Goal: Complete application form: Complete application form

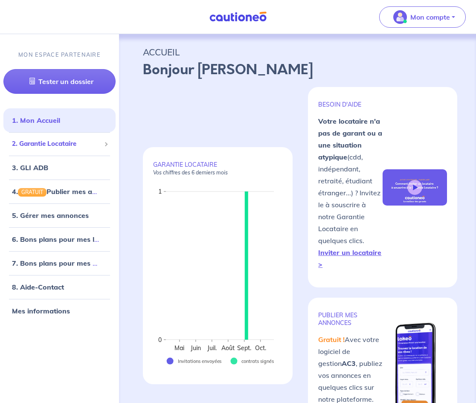
click at [71, 146] on span "2. Garantie Locataire" at bounding box center [56, 144] width 89 height 10
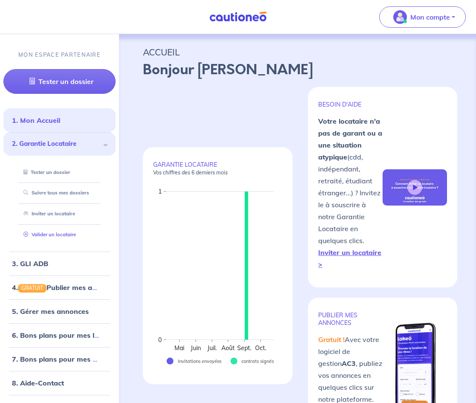
click at [55, 237] on link "Valider un locataire" at bounding box center [48, 234] width 56 height 6
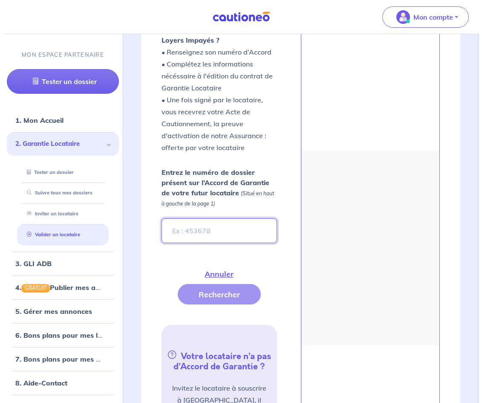
scroll to position [326, 0]
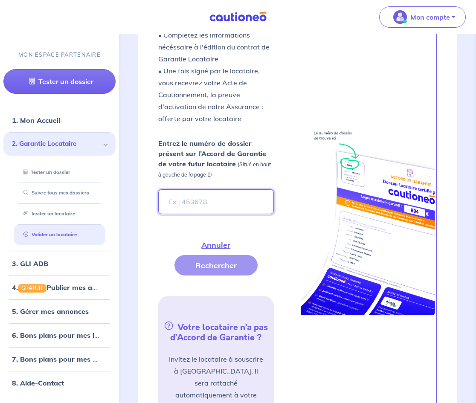
paste input "yEWpfM-2"
type input "yEWpfM-2"
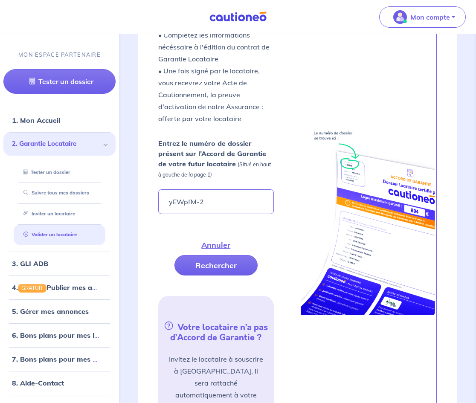
click at [221, 276] on div "Vous avez retenu un candidat locataire avec un Accord de Garantie Cautioneo et …" at bounding box center [226, 215] width 136 height 516
click at [216, 271] on button "Rechercher" at bounding box center [215, 265] width 83 height 20
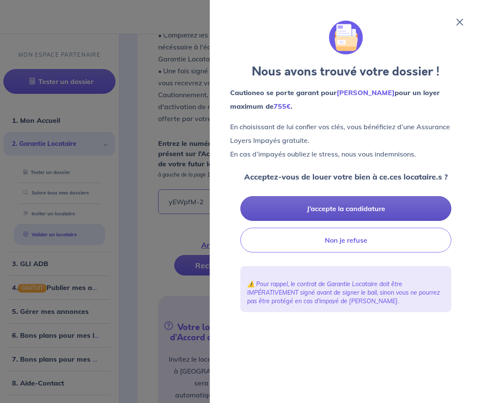
click at [359, 214] on button "J’accepte la candidature" at bounding box center [345, 208] width 211 height 25
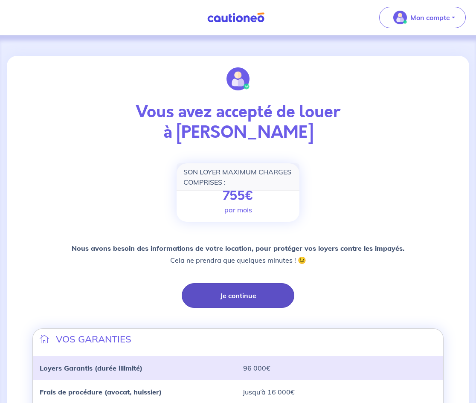
click at [232, 301] on button "Je continue" at bounding box center [238, 295] width 113 height 25
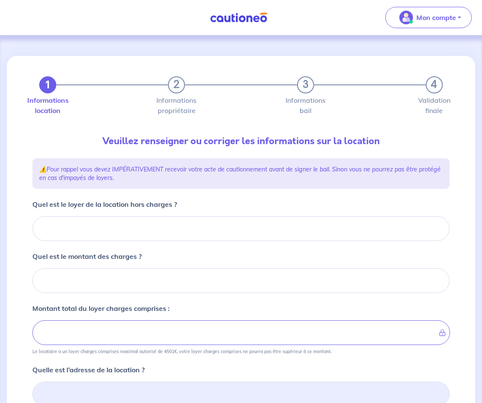
drag, startPoint x: 479, startPoint y: 68, endPoint x: 479, endPoint y: 148, distance: 80.1
click at [479, 148] on html "Mon compte Me déconnecter 1 2 3 4 Informations location Informations propriétai…" at bounding box center [241, 290] width 482 height 581
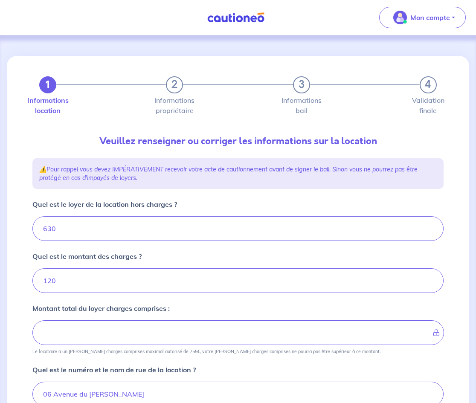
type input "750"
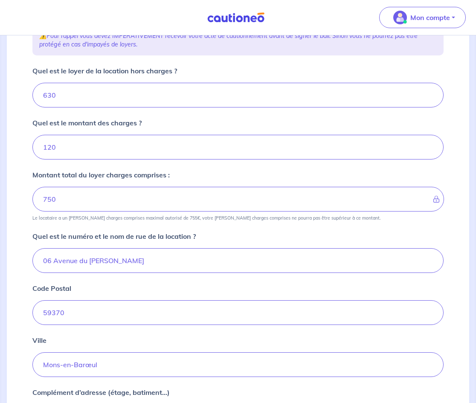
scroll to position [124, 0]
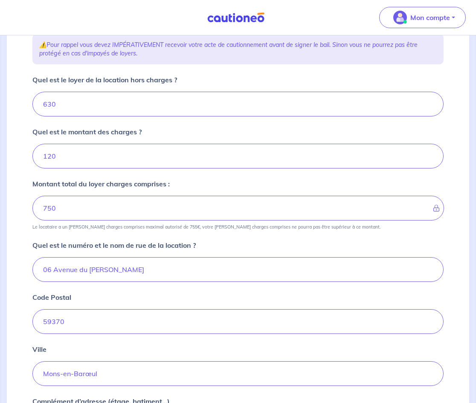
click at [109, 123] on form "Quel est le loyer de la location hors charges ? Quel est le montant des charges…" at bounding box center [237, 284] width 411 height 418
drag, startPoint x: 109, startPoint y: 114, endPoint x: 82, endPoint y: 99, distance: 30.5
click at [82, 99] on input "Quel est le loyer de la location hors charges ?" at bounding box center [237, 104] width 411 height 25
type input "6"
type input "126"
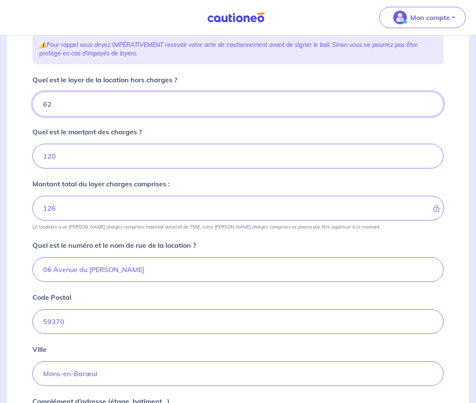
type input "620"
type input "740"
type input "620"
click at [69, 152] on input "Quel est le montant des charges ?" at bounding box center [237, 156] width 411 height 25
type input "13"
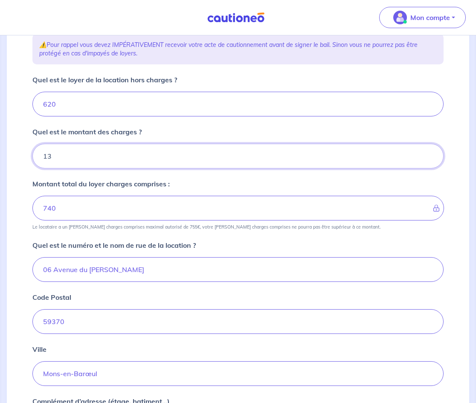
type input "632"
type input "130"
type input "633"
type input "130"
type input "750"
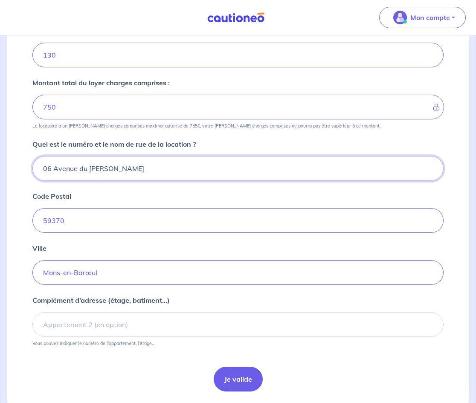
scroll to position [251, 0]
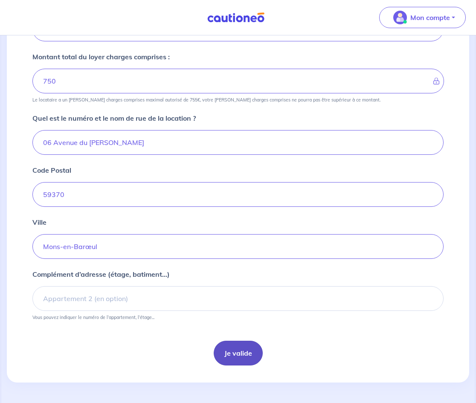
click at [225, 358] on button "Je valide" at bounding box center [238, 352] width 49 height 25
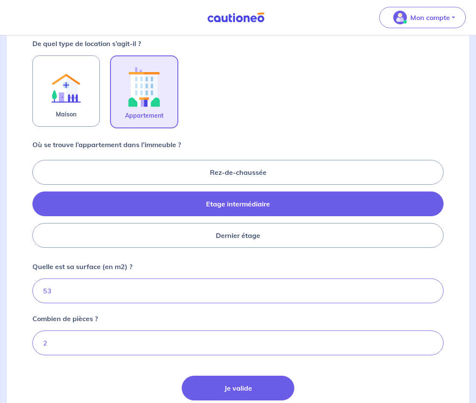
scroll to position [289, 0]
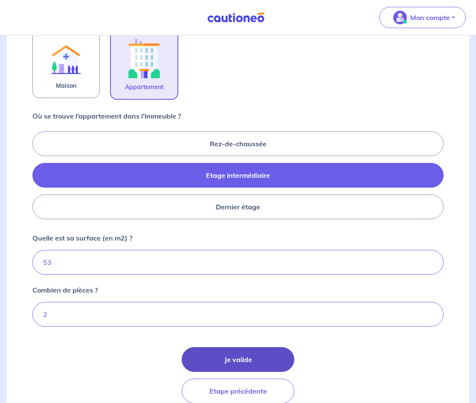
click at [239, 355] on button "Je valide" at bounding box center [238, 359] width 113 height 25
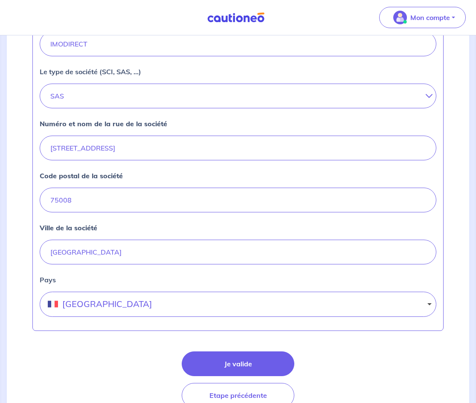
scroll to position [304, 0]
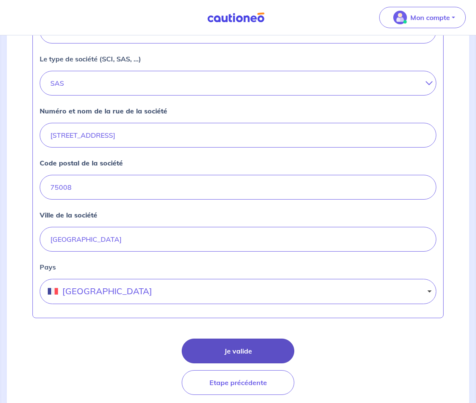
click at [238, 340] on button "Je valide" at bounding box center [238, 350] width 113 height 25
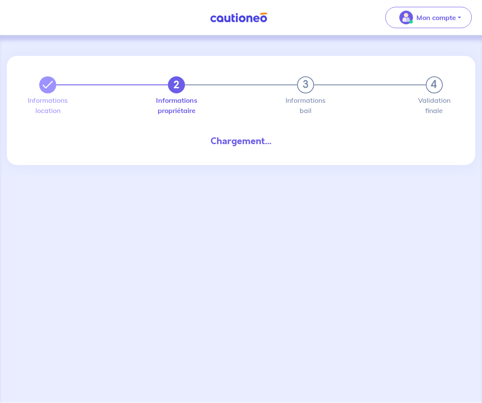
select select "FR"
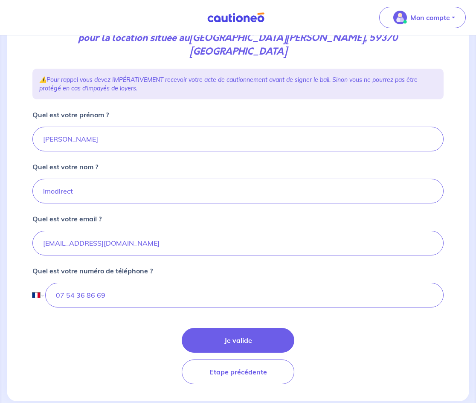
scroll to position [136, 0]
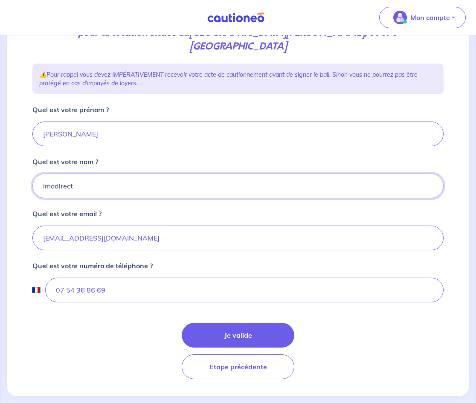
click at [134, 176] on input "imodirect" at bounding box center [237, 185] width 411 height 25
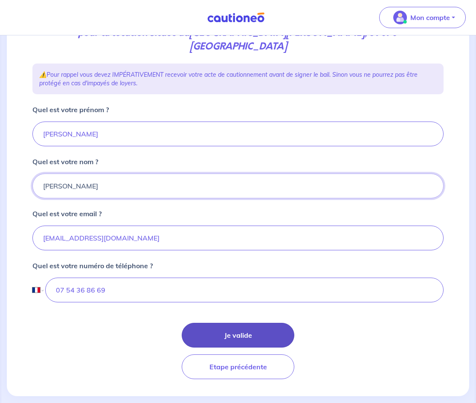
type input "CONTI"
click at [215, 323] on button "Je valide" at bounding box center [238, 335] width 113 height 25
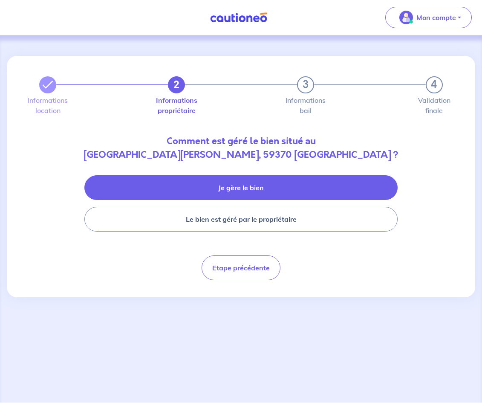
click at [284, 185] on button "Je gère le bien" at bounding box center [240, 187] width 313 height 25
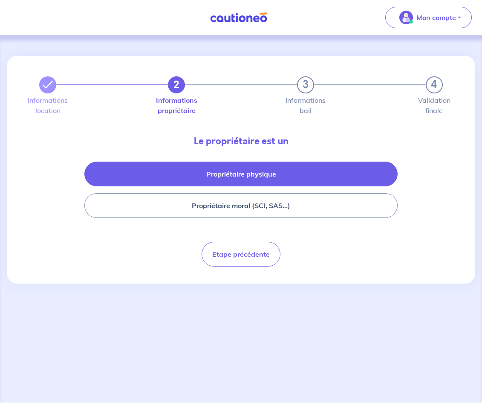
click at [268, 173] on button "Propriétaire physique" at bounding box center [240, 174] width 313 height 25
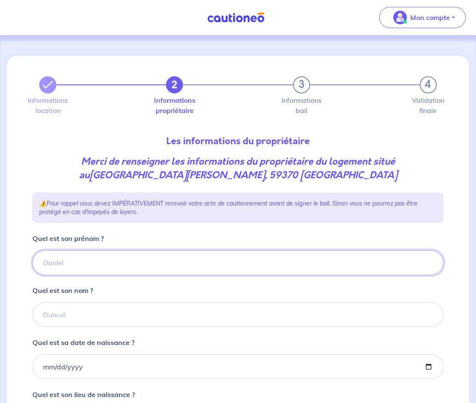
click at [143, 267] on input "Quel est son prénom ?" at bounding box center [237, 262] width 411 height 25
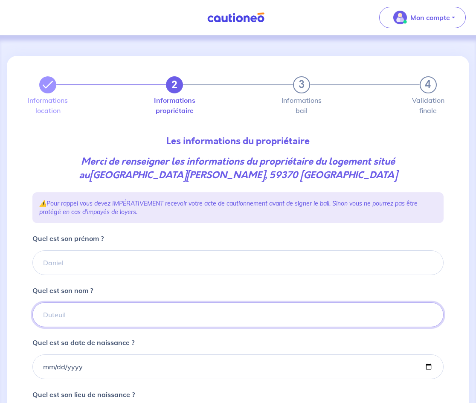
click at [194, 312] on input "Quel est son nom ?" at bounding box center [237, 314] width 411 height 25
type input "FERY"
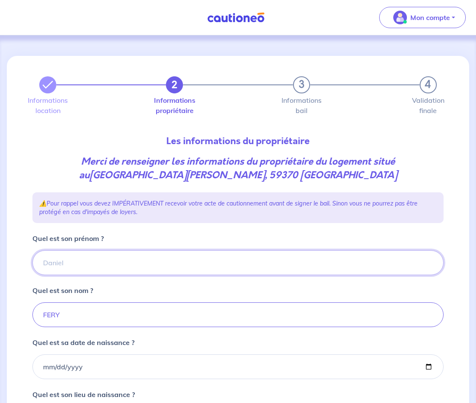
click at [179, 273] on input "Quel est son prénom ?" at bounding box center [237, 262] width 411 height 25
type input "MYRIAM"
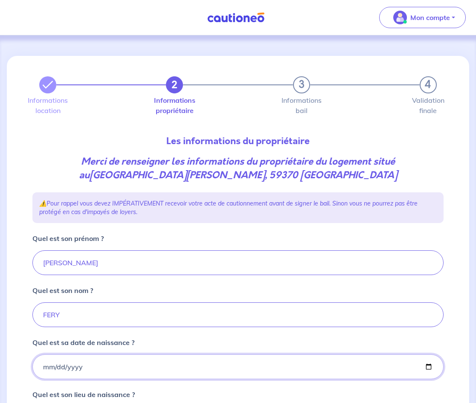
click at [43, 372] on input "Quel est sa date de naissance ?" at bounding box center [237, 366] width 411 height 25
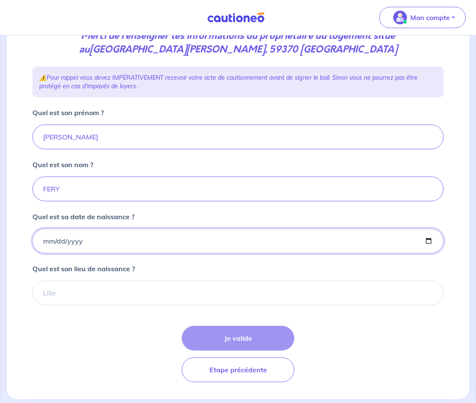
scroll to position [142, 0]
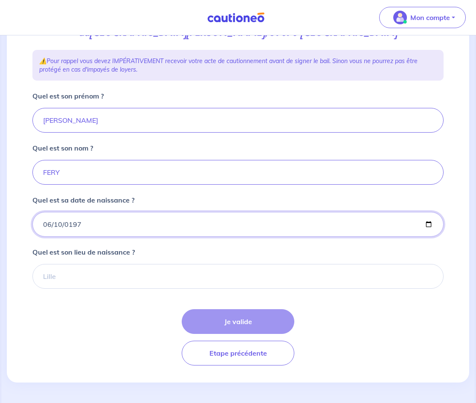
type input "1978-06-10"
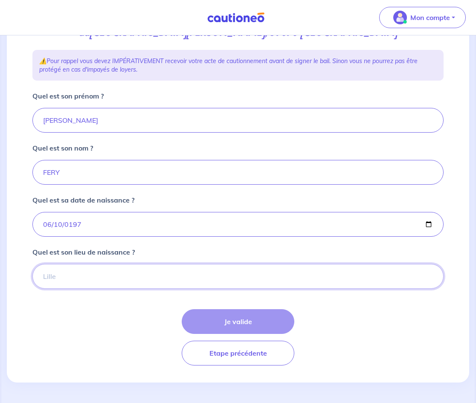
click at [98, 272] on input "Quel est son lieu de naissance ?" at bounding box center [237, 276] width 411 height 25
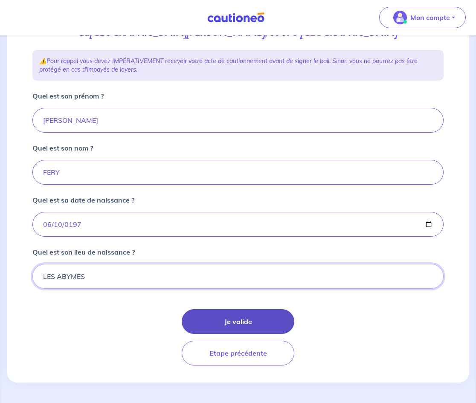
type input "LES ABYMES"
click at [236, 333] on button "Je valide" at bounding box center [238, 321] width 113 height 25
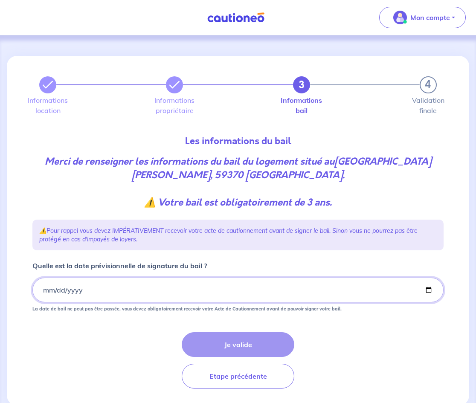
click at [45, 292] on input "Quelle est la date prévisionnelle de signature du bail ?" at bounding box center [237, 289] width 411 height 25
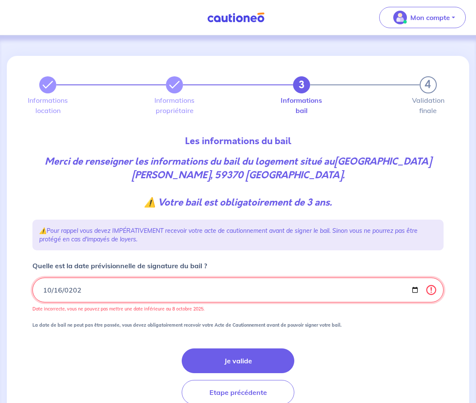
type input "2025-10-16"
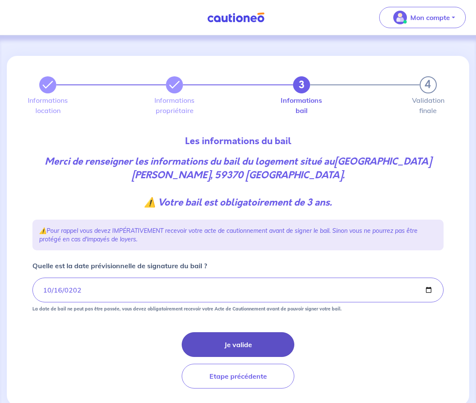
click at [251, 341] on button "Je valide" at bounding box center [238, 344] width 113 height 25
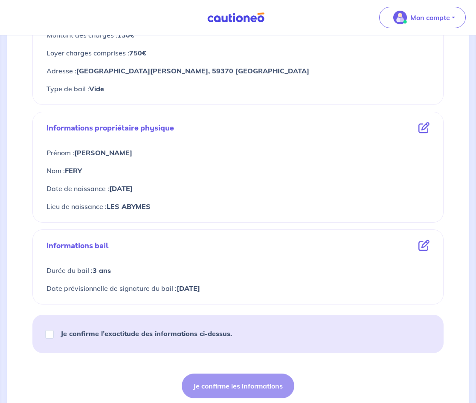
scroll to position [266, 0]
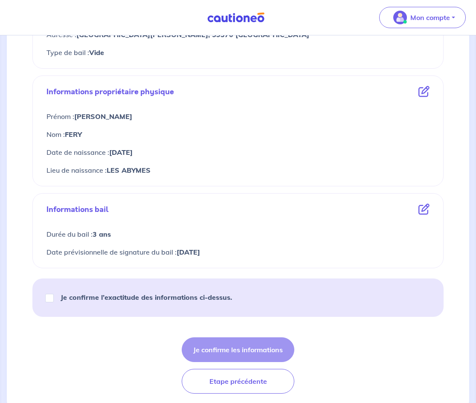
click at [43, 296] on div "Je confirme l’exactitude des informations ci-dessus." at bounding box center [142, 297] width 199 height 24
click at [53, 300] on input "Je confirme l’exactitude des informations ci-dessus." at bounding box center [49, 298] width 9 height 9
checkbox input "true"
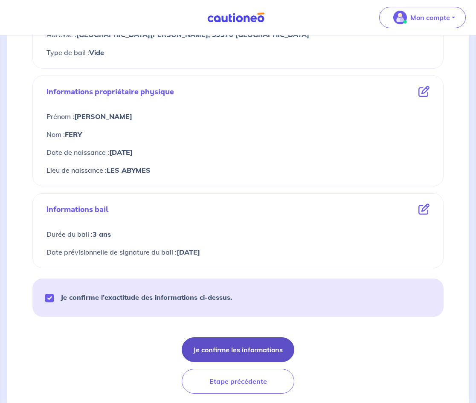
click at [264, 345] on button "Je confirme les informations" at bounding box center [238, 349] width 113 height 25
